Goal: Task Accomplishment & Management: Manage account settings

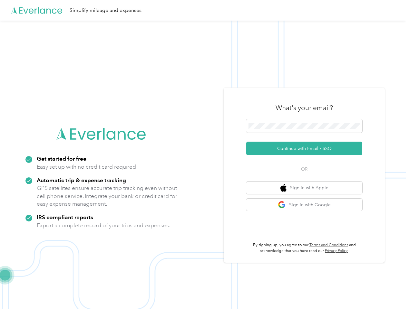
click at [204, 155] on img at bounding box center [203, 175] width 406 height 309
click at [204, 10] on div "Simplify mileage and expenses" at bounding box center [203, 10] width 406 height 21
click at [307, 149] on button "Continue with Email / SSO" at bounding box center [304, 149] width 116 height 14
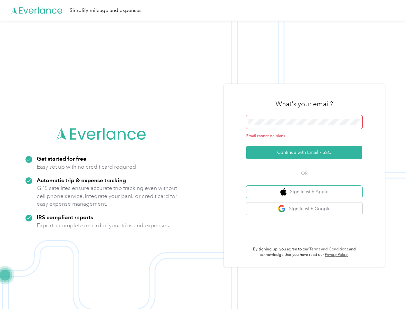
click at [307, 188] on button "Sign in with Apple" at bounding box center [304, 192] width 116 height 13
click at [307, 205] on button "Sign in with Google" at bounding box center [304, 209] width 116 height 13
